Goal: Information Seeking & Learning: Compare options

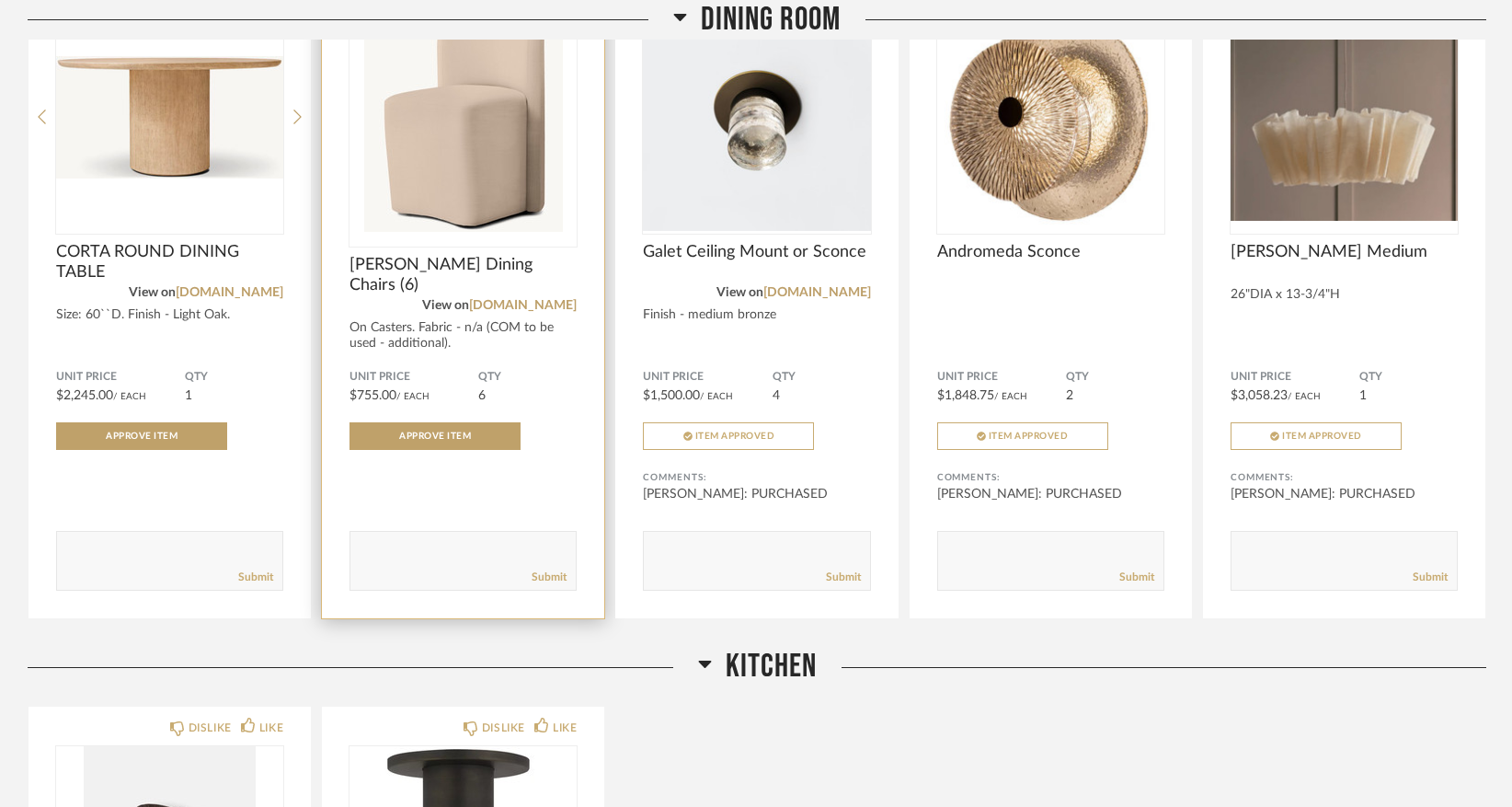
scroll to position [1776, 0]
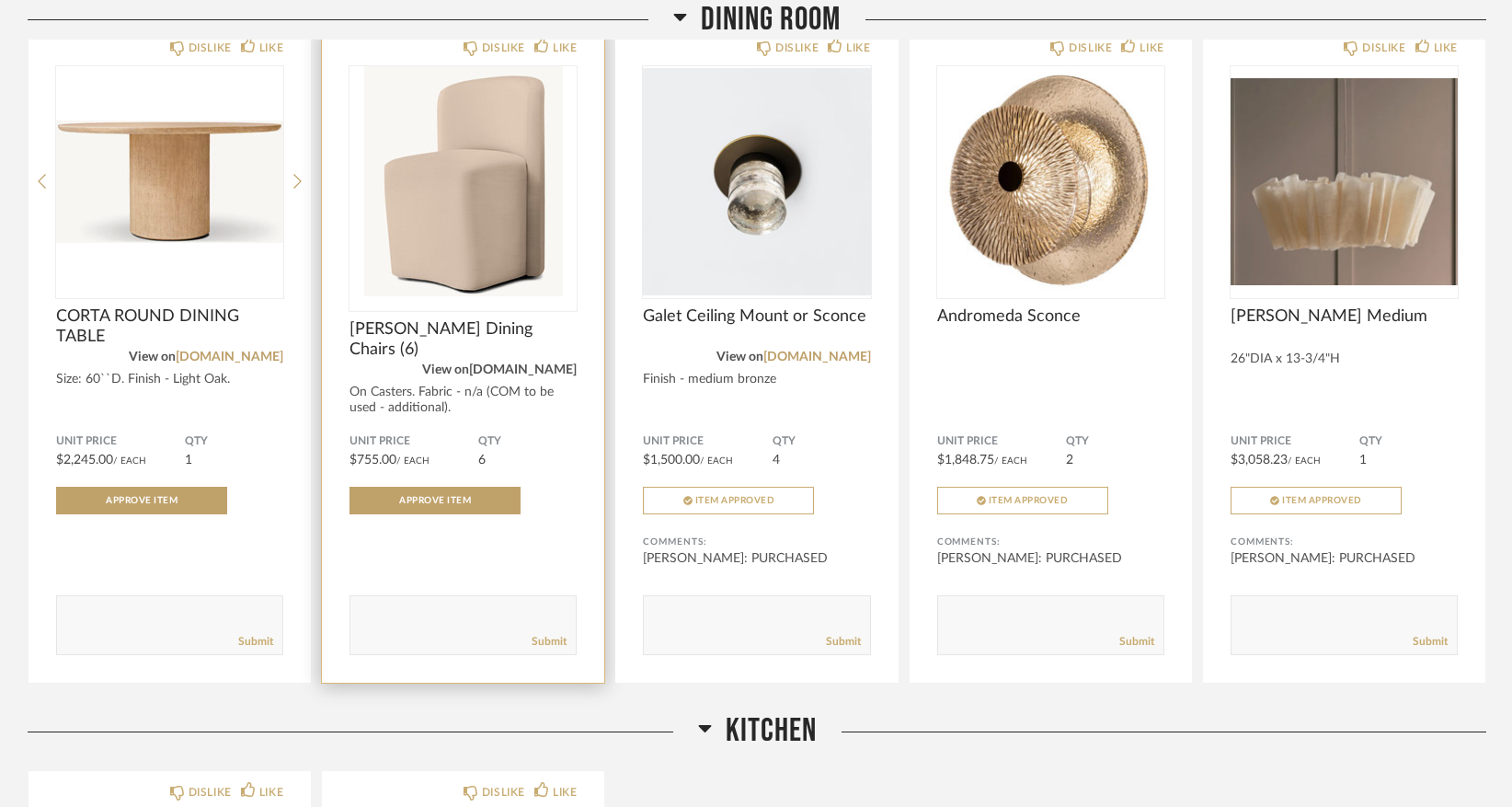
click at [543, 368] on link "[DOMAIN_NAME]" at bounding box center [523, 369] width 108 height 12
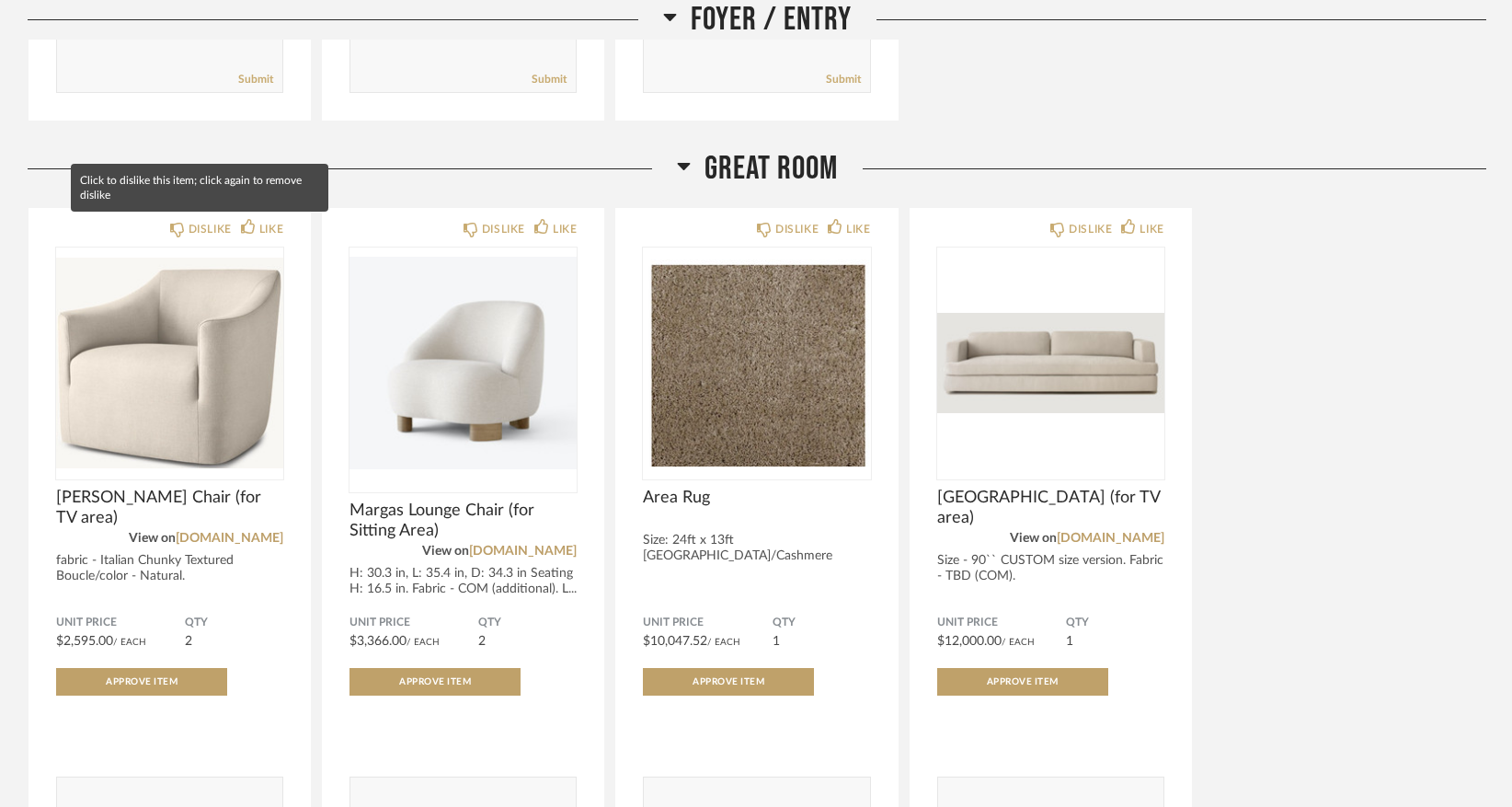
scroll to position [856, 0]
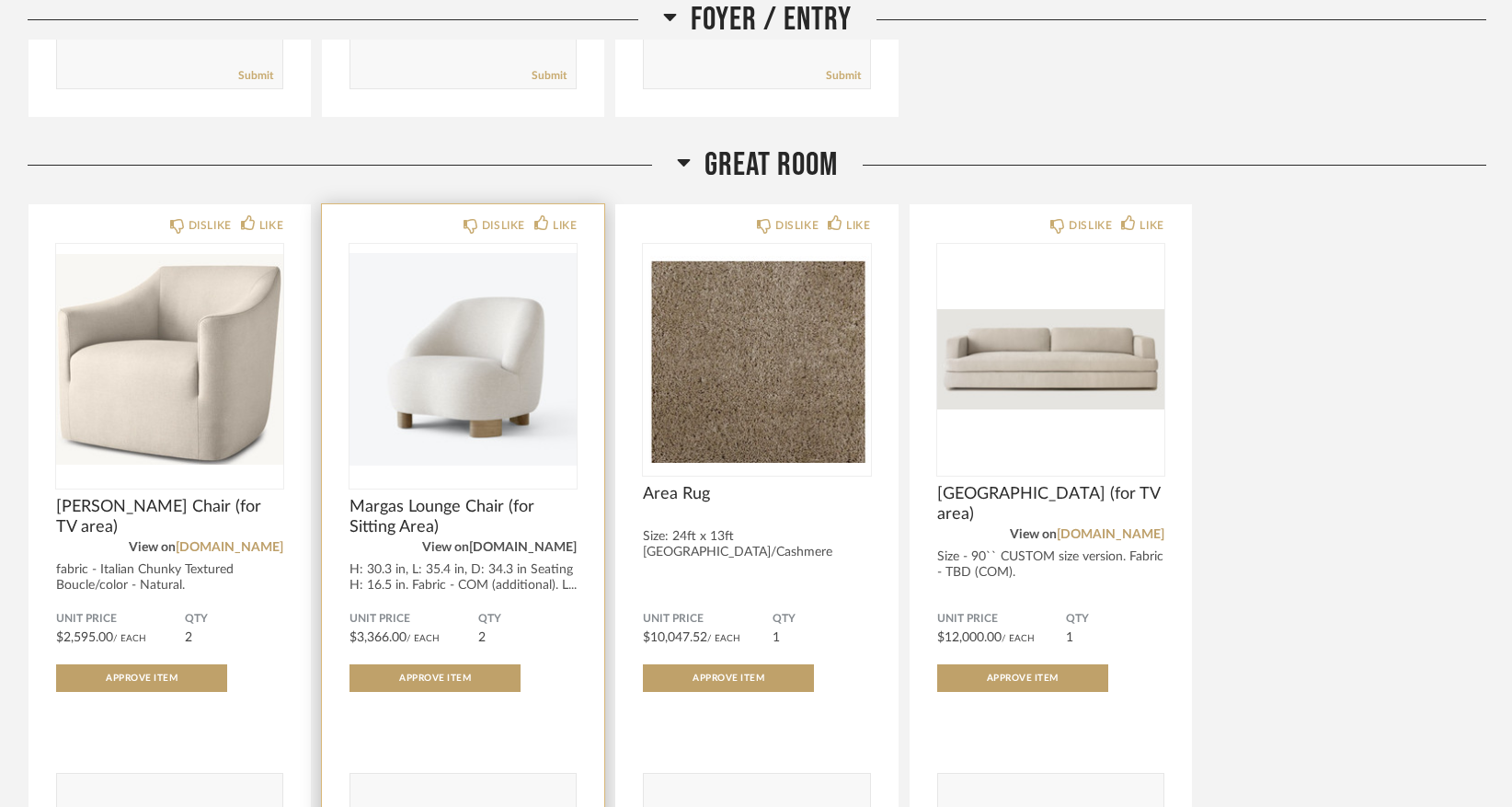
click at [514, 550] on link "[DOMAIN_NAME]" at bounding box center [523, 547] width 108 height 12
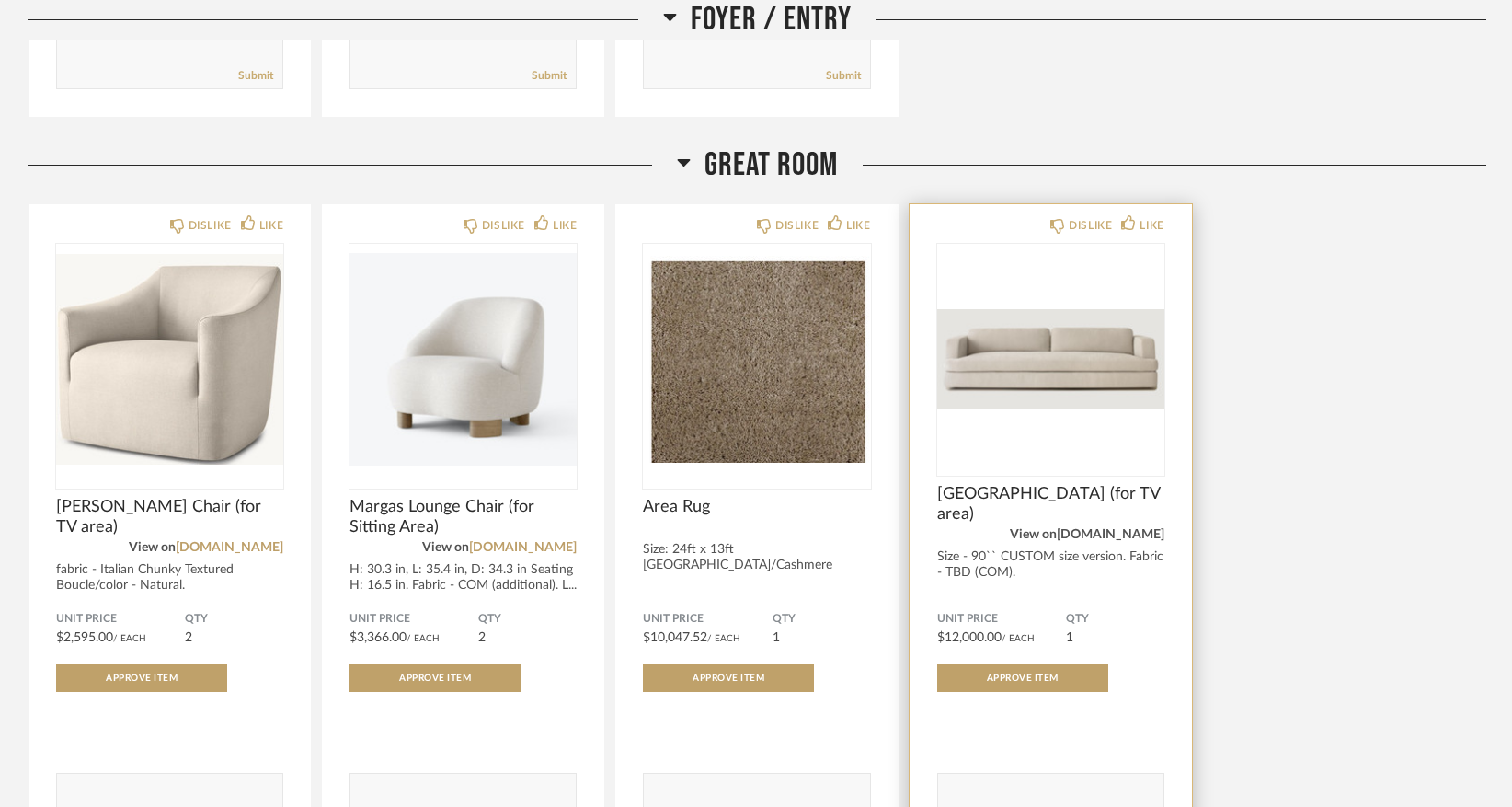
click at [1103, 539] on link "[DOMAIN_NAME]" at bounding box center [1110, 533] width 108 height 12
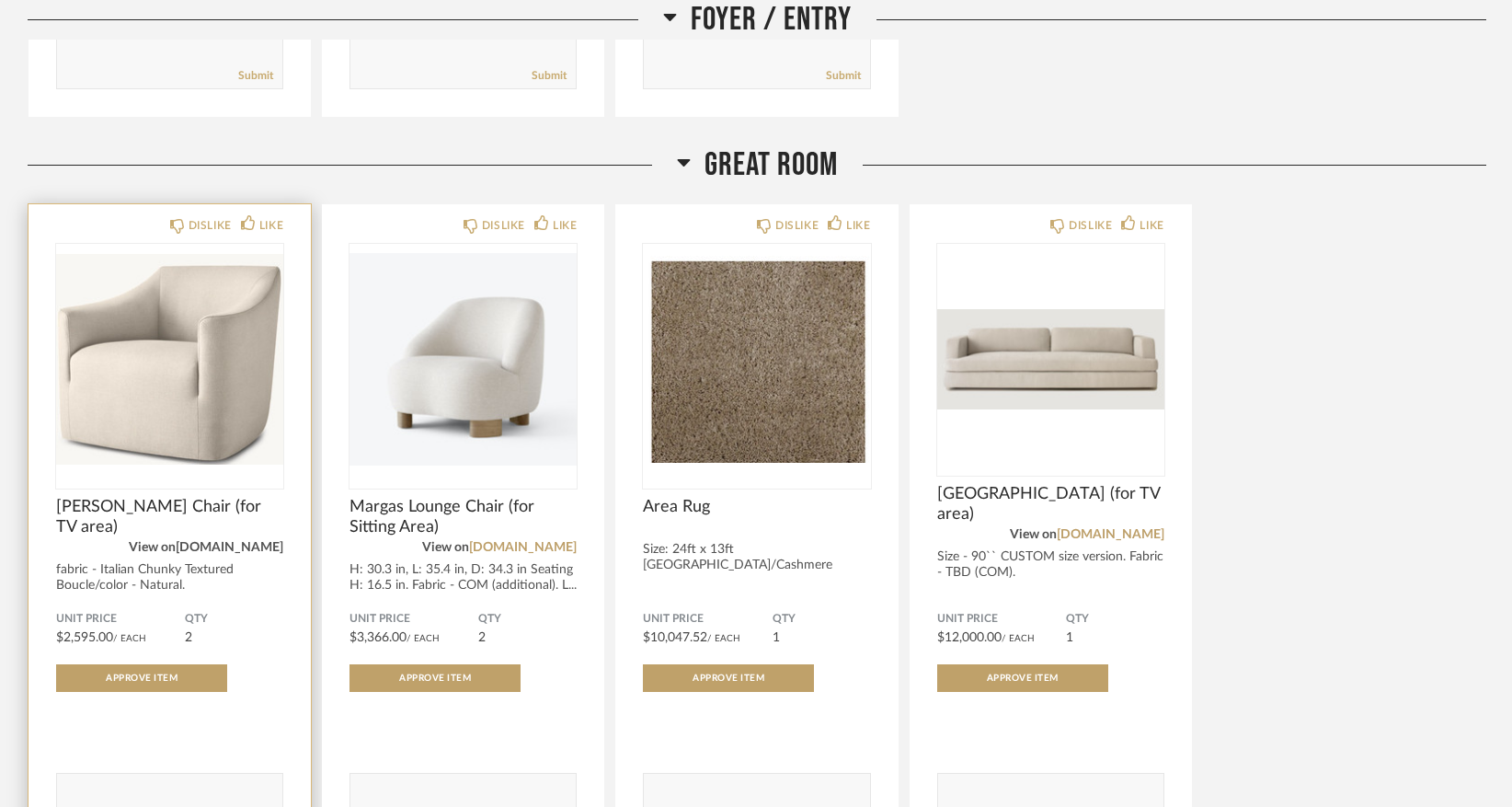
click at [258, 549] on link "[DOMAIN_NAME]" at bounding box center [230, 547] width 108 height 12
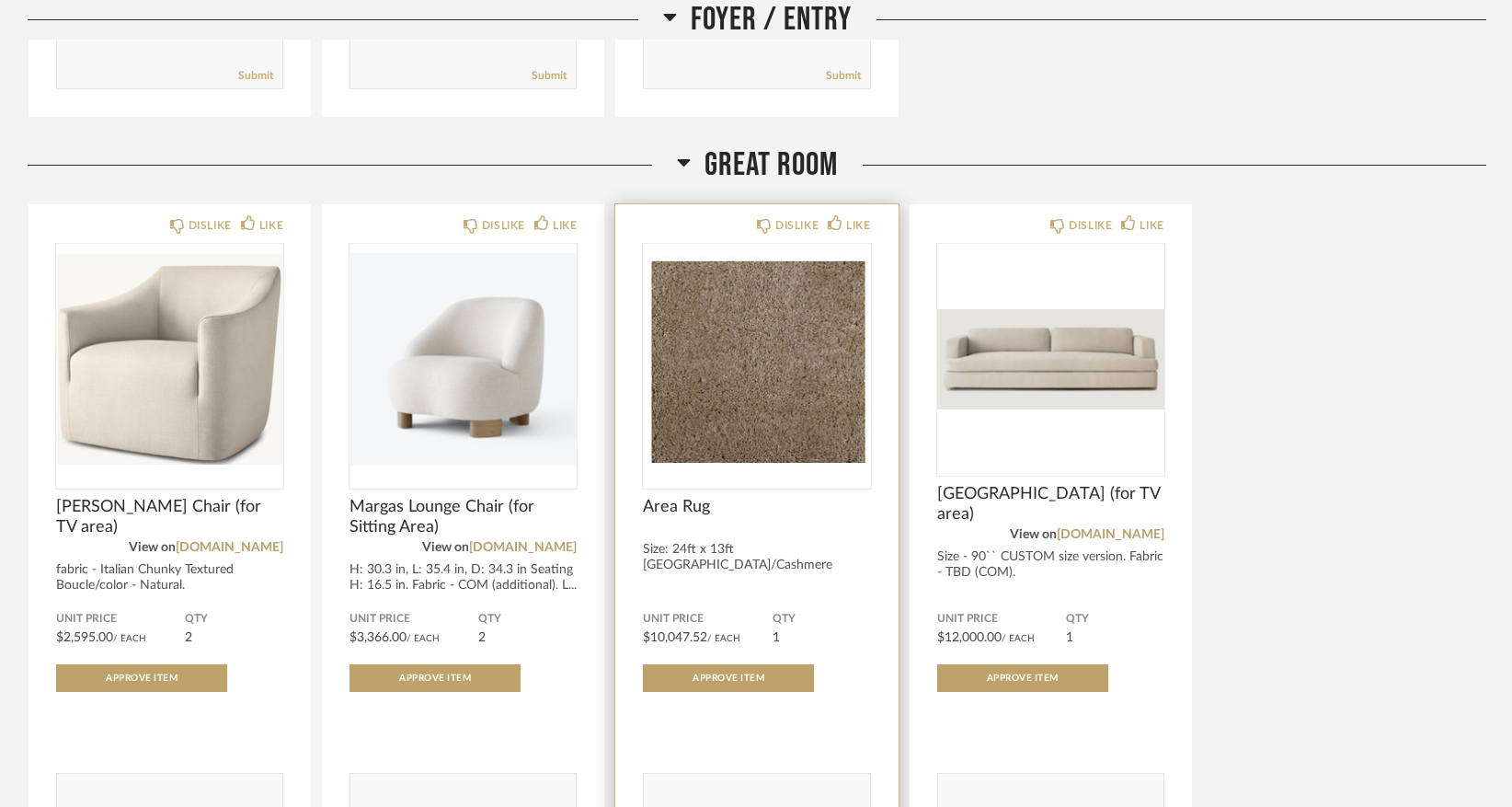
click at [768, 337] on img "0" at bounding box center [756, 358] width 227 height 230
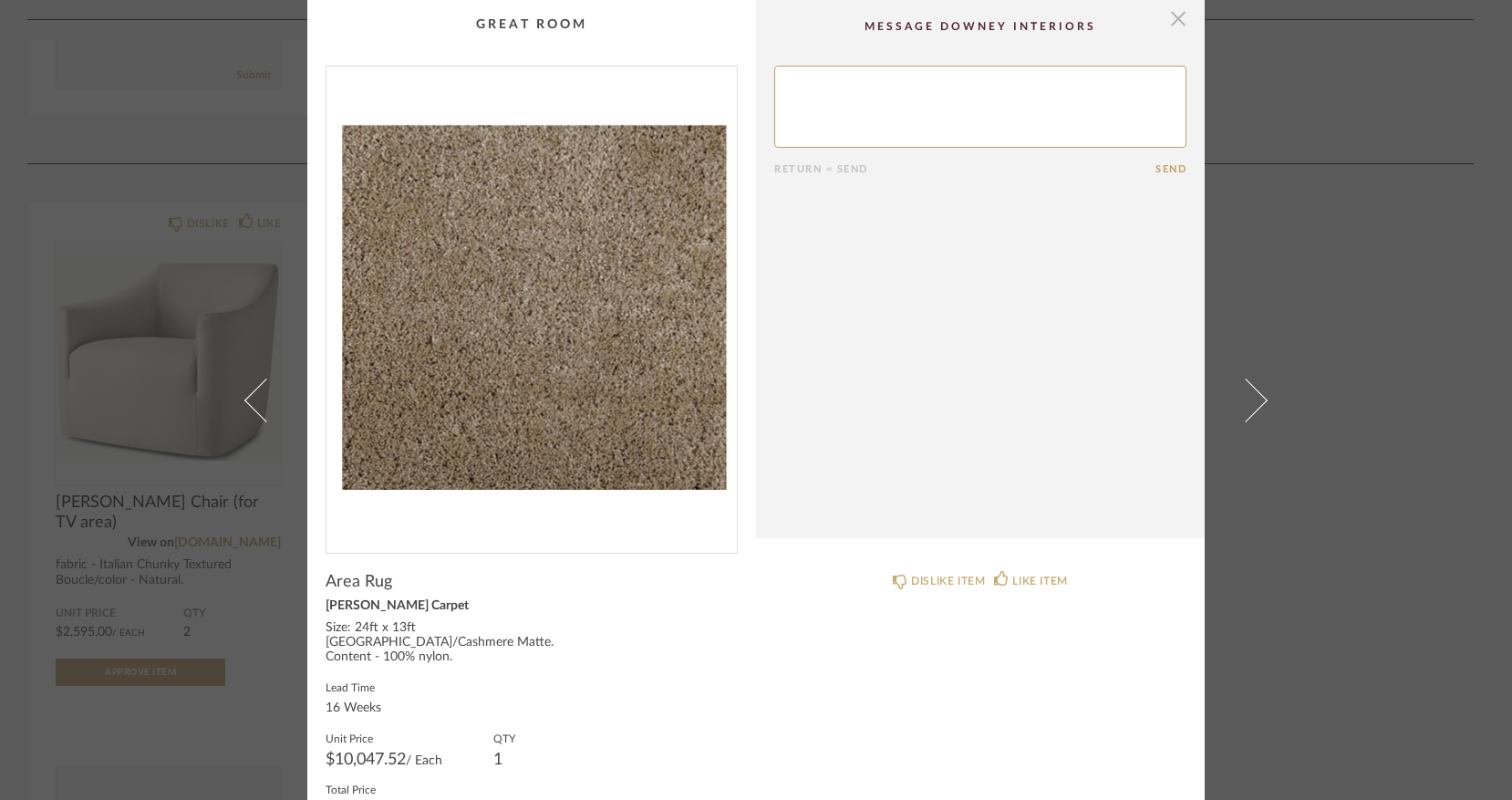
click at [1168, 28] on span "button" at bounding box center [1179, 18] width 36 height 36
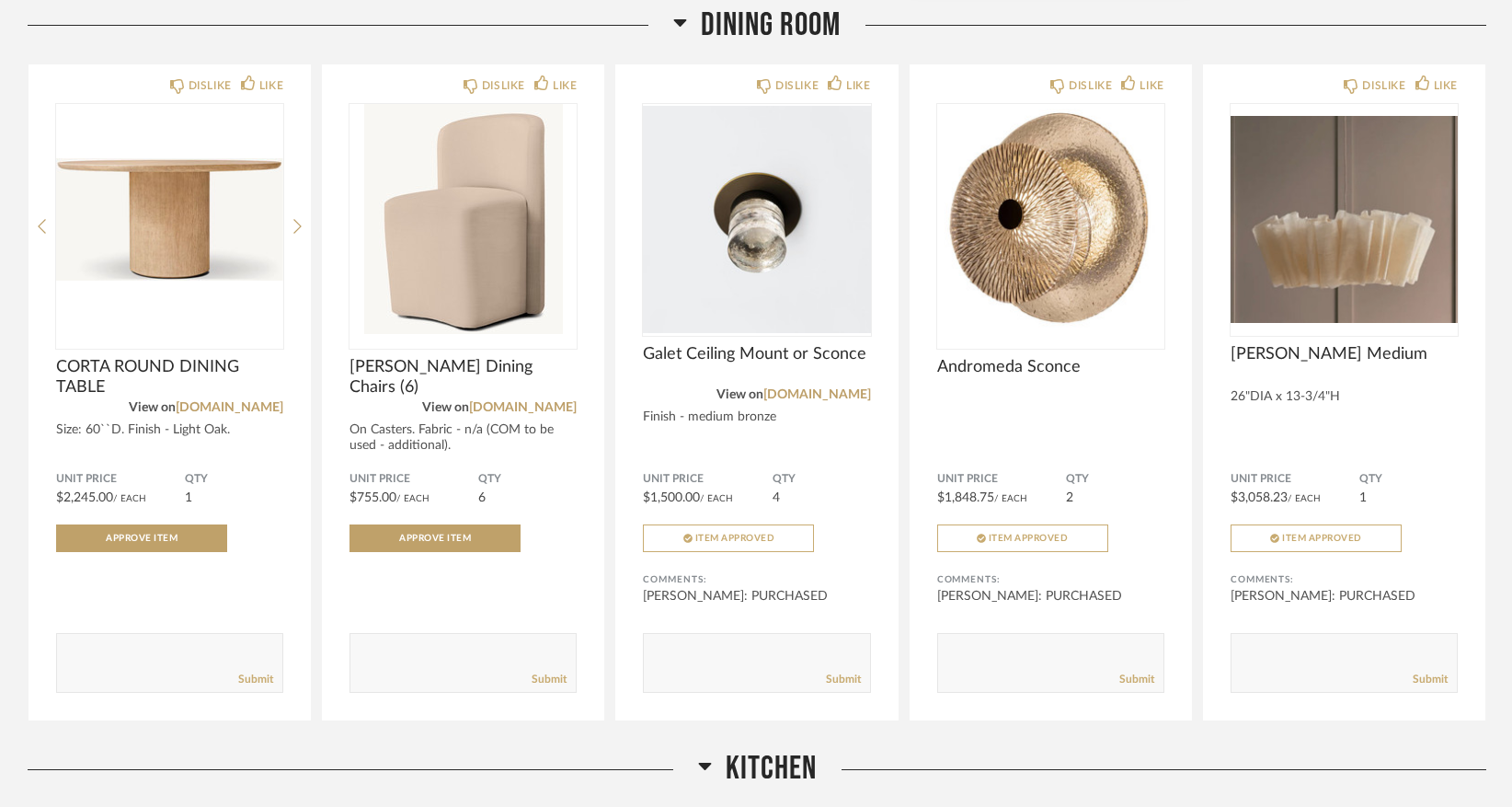
scroll to position [1744, 0]
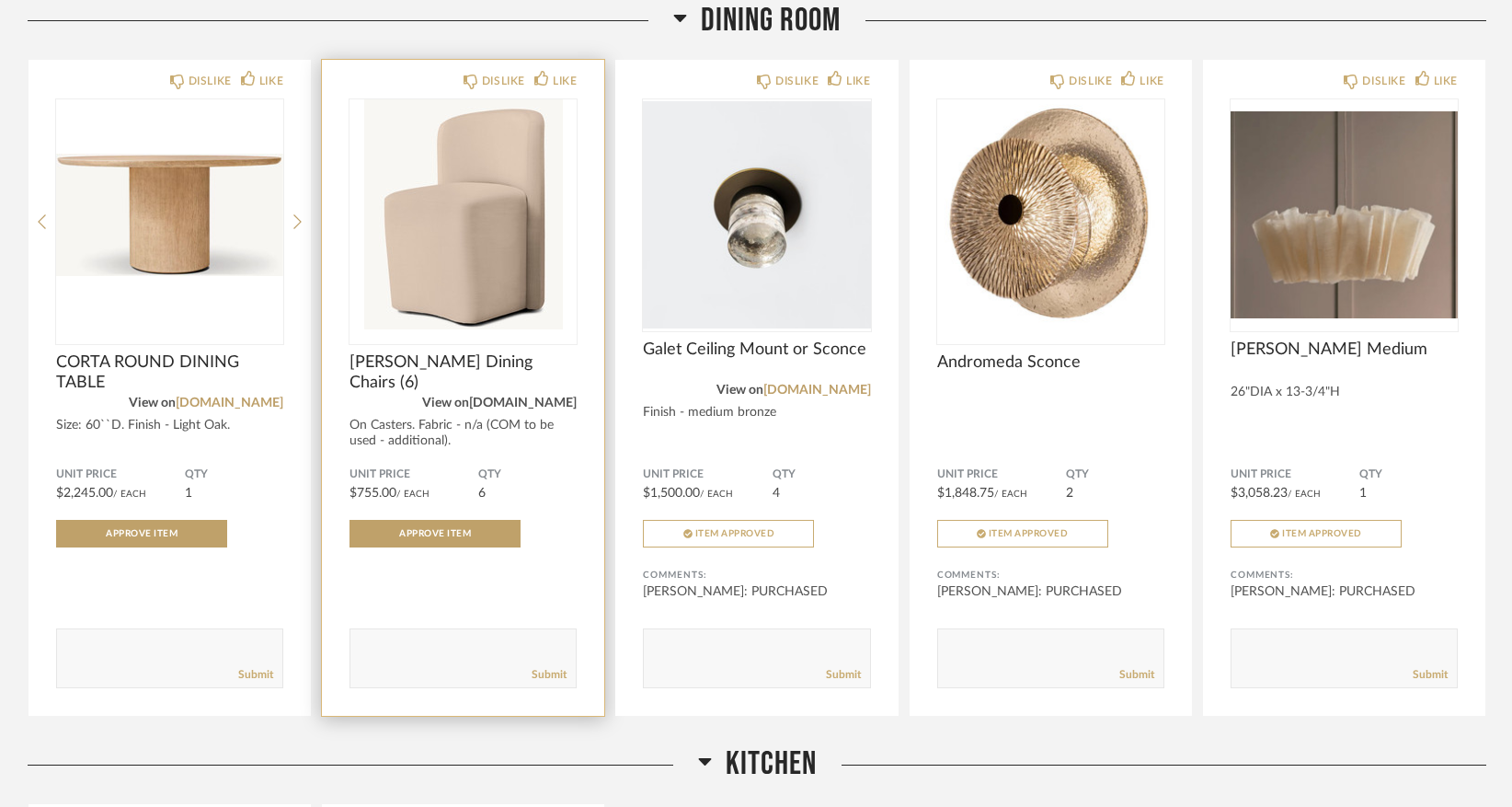
click at [554, 408] on link "[DOMAIN_NAME]" at bounding box center [523, 403] width 108 height 12
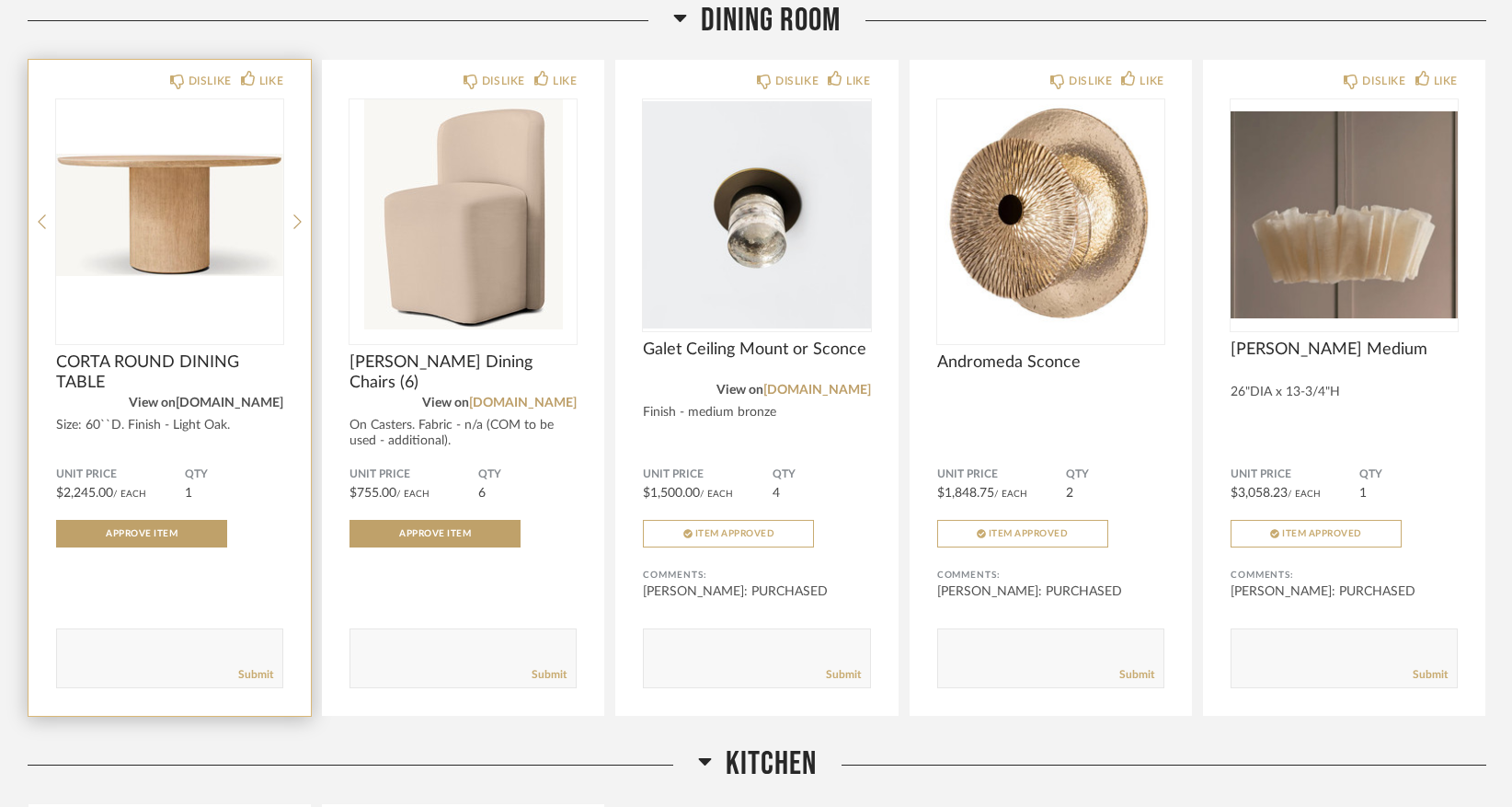
click at [251, 406] on link "[DOMAIN_NAME]" at bounding box center [230, 403] width 108 height 12
